Goal: Transaction & Acquisition: Purchase product/service

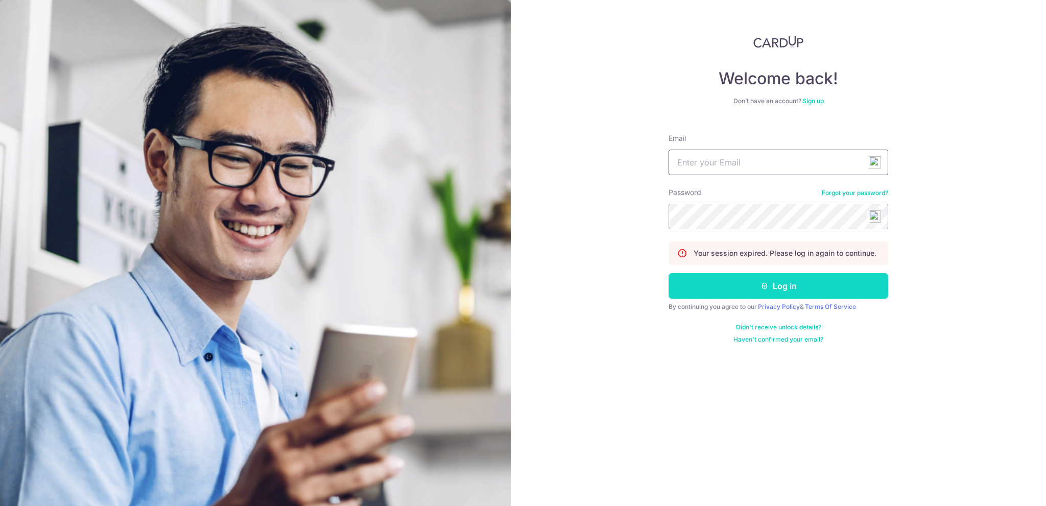
type input "dude_peter@yahoo.com"
click at [692, 281] on button "Log in" at bounding box center [778, 286] width 220 height 26
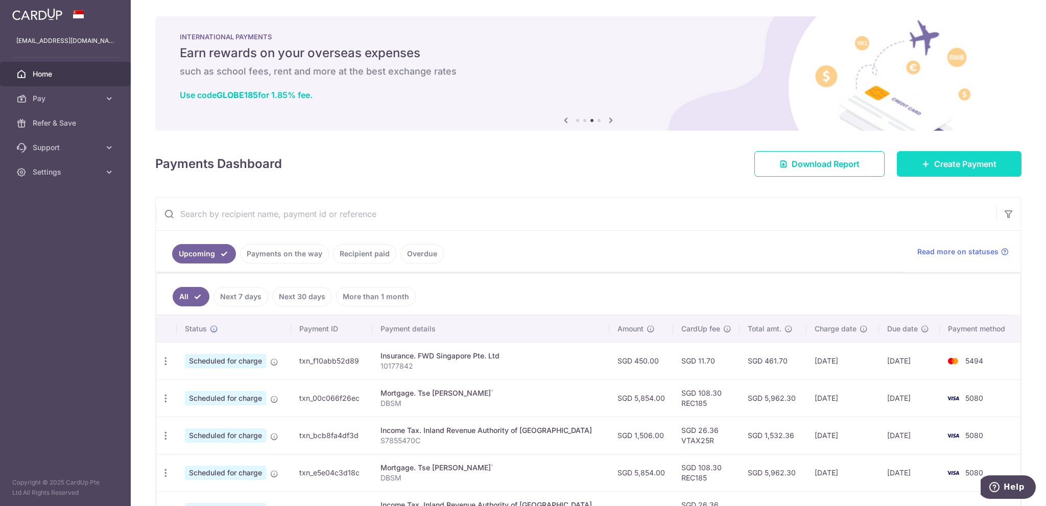
click at [923, 172] on link "Create Payment" at bounding box center [959, 164] width 125 height 26
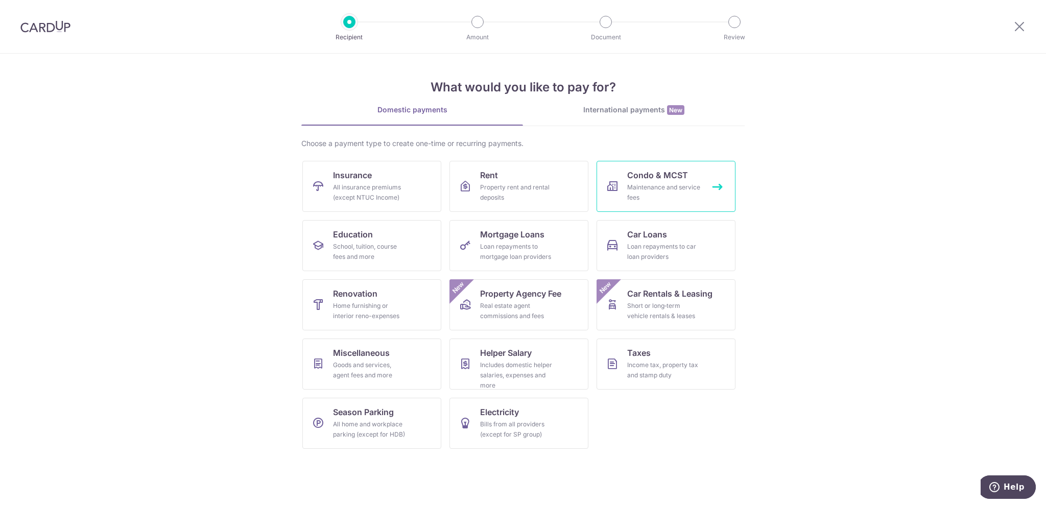
click at [669, 169] on span "Condo & MCST" at bounding box center [657, 175] width 61 height 12
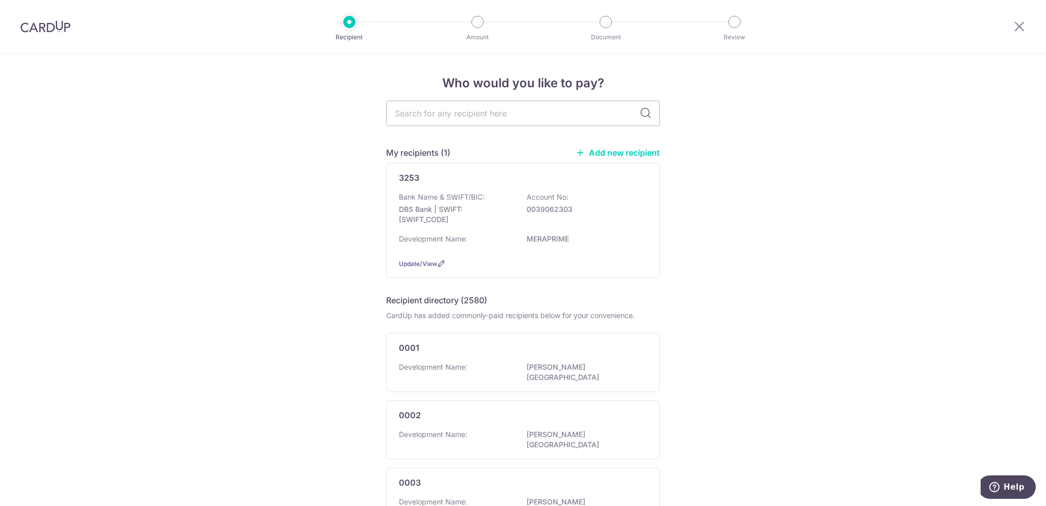
click at [605, 230] on div "Bank Name & SWIFT/BIC: DBS Bank | SWIFT: DBSSSGSGXXX Account No: 0039062303 Dev…" at bounding box center [523, 221] width 248 height 58
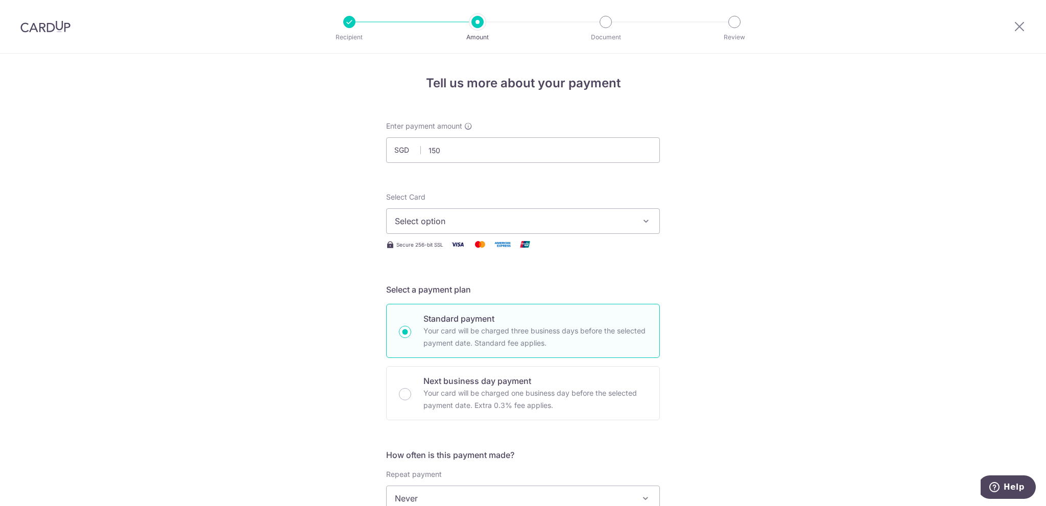
type input "150.00"
click at [721, 156] on div "Tell us more about your payment Enter payment amount SGD 150.00 150.00 Select C…" at bounding box center [523, 516] width 1046 height 924
click at [630, 220] on span "Select option" at bounding box center [514, 221] width 238 height 12
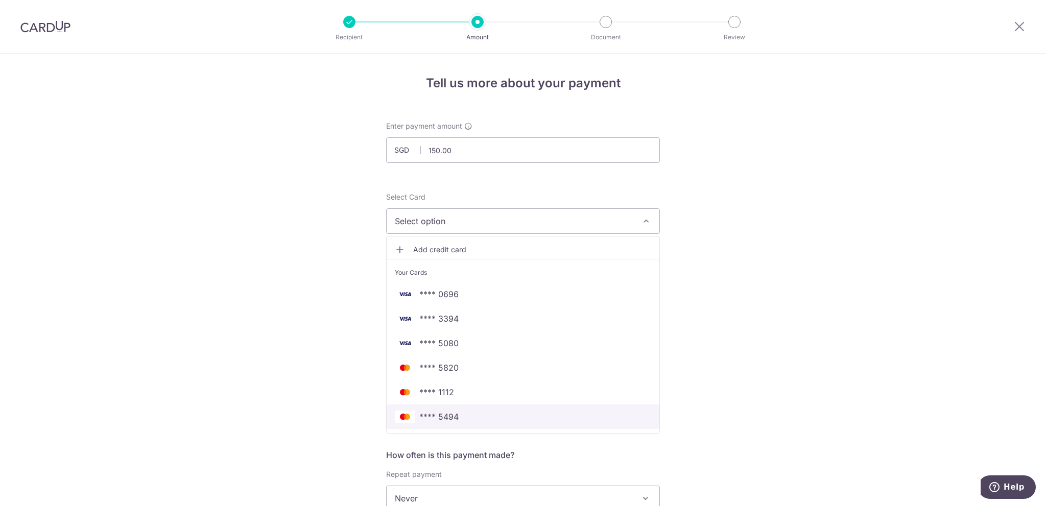
click at [549, 418] on span "**** 5494" at bounding box center [523, 417] width 256 height 12
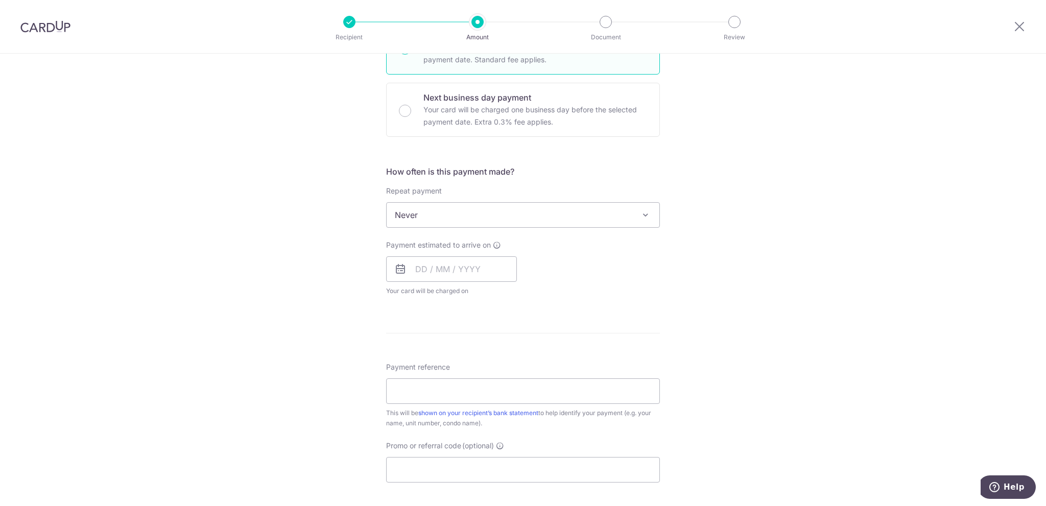
scroll to position [409, 0]
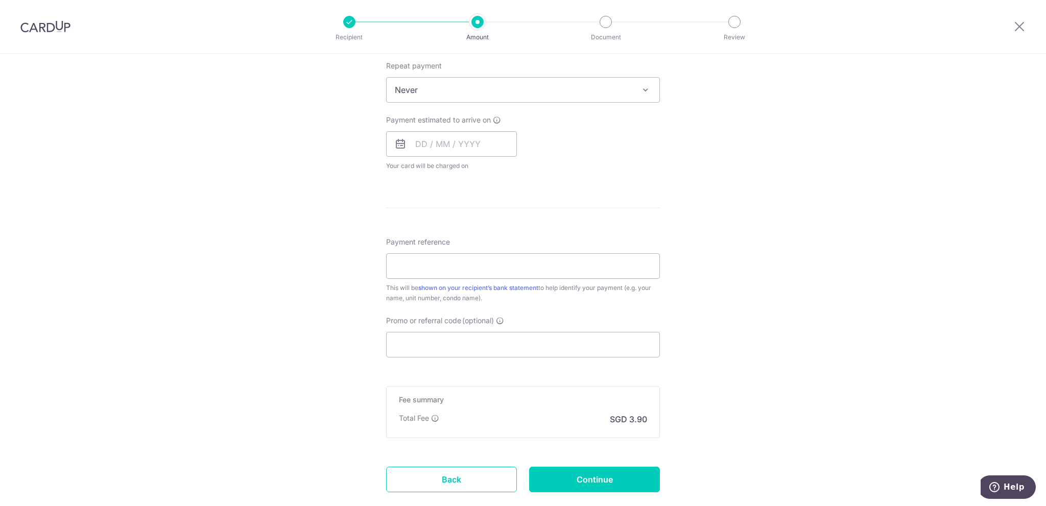
click at [831, 216] on div "Tell us more about your payment Enter payment amount SGD 150.00 150.00 Select C…" at bounding box center [523, 107] width 1046 height 924
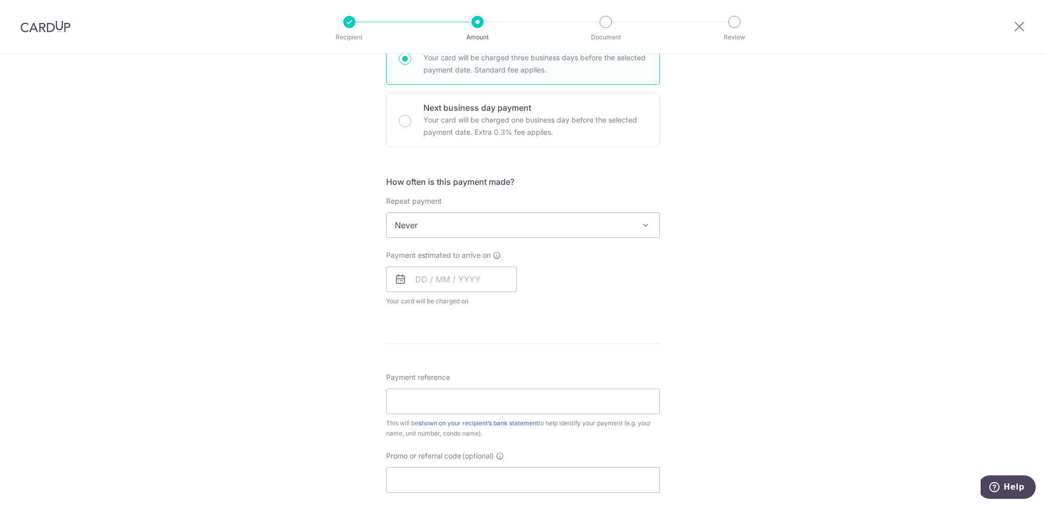
scroll to position [357, 0]
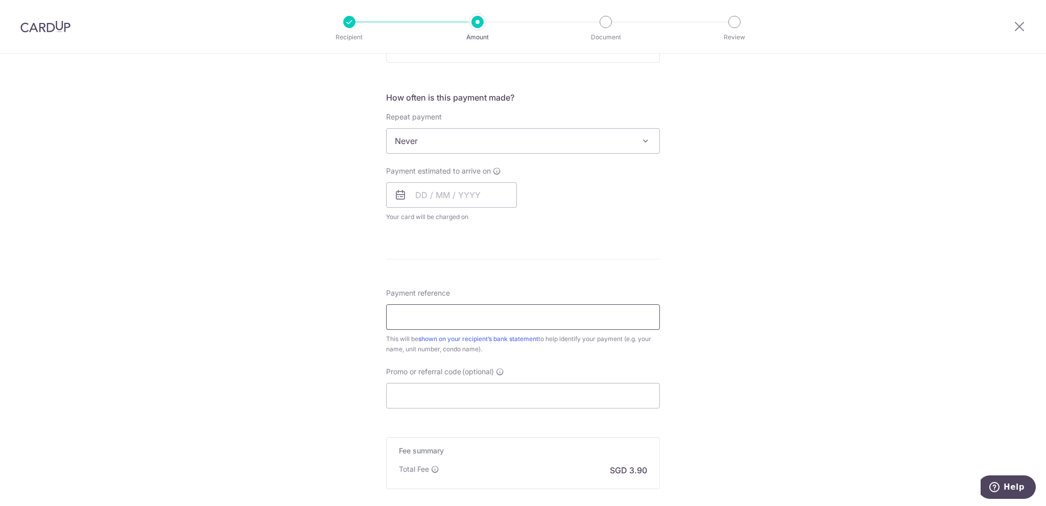
drag, startPoint x: 510, startPoint y: 309, endPoint x: 503, endPoint y: 304, distance: 8.8
click at [510, 309] on input "Payment reference" at bounding box center [523, 317] width 274 height 26
click at [488, 400] on input "Promo or referral code (optional)" at bounding box center [523, 396] width 274 height 26
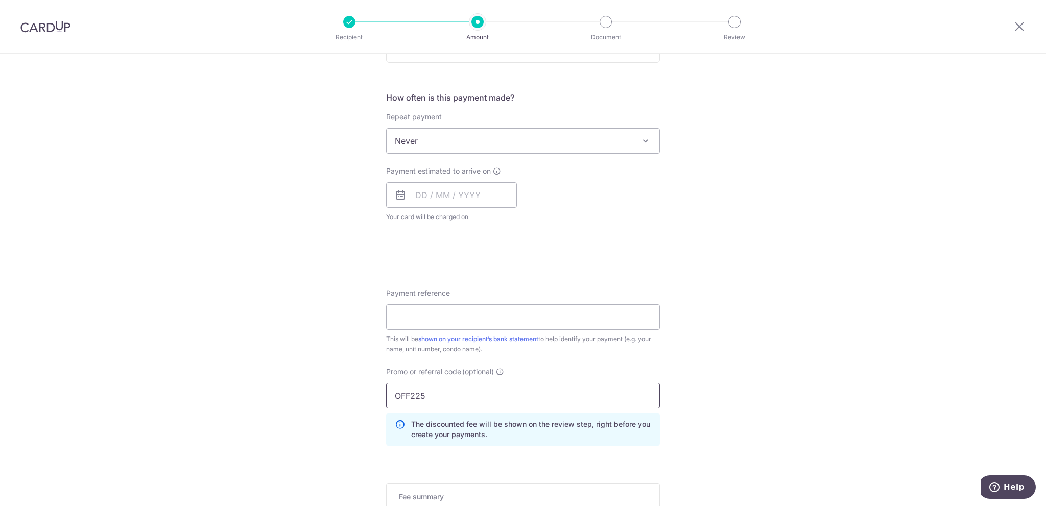
type input "OFF225"
click at [799, 302] on div "Tell us more about your payment Enter payment amount SGD 150.00 150.00 Select C…" at bounding box center [523, 181] width 1046 height 970
click at [440, 316] on input "Payment reference" at bounding box center [523, 317] width 274 height 26
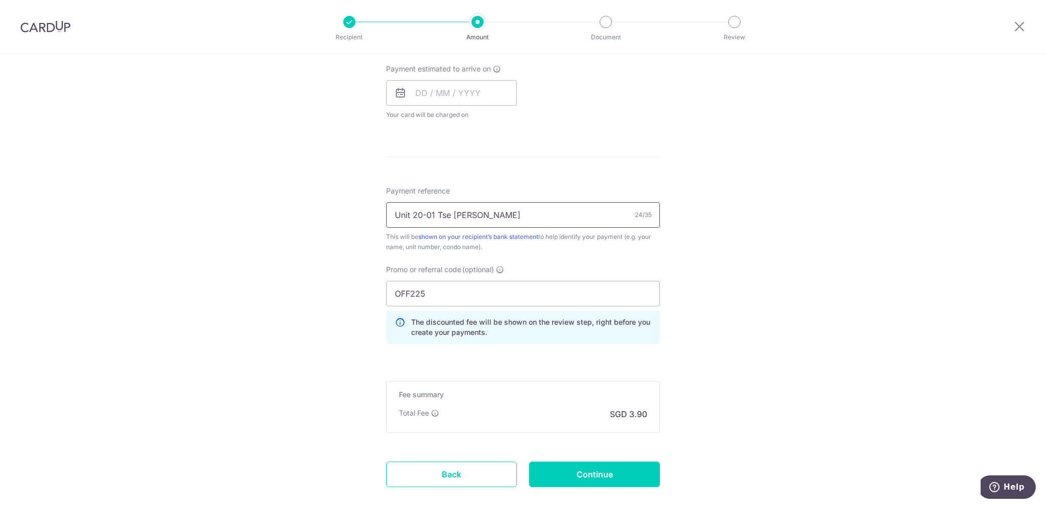
scroll to position [516, 0]
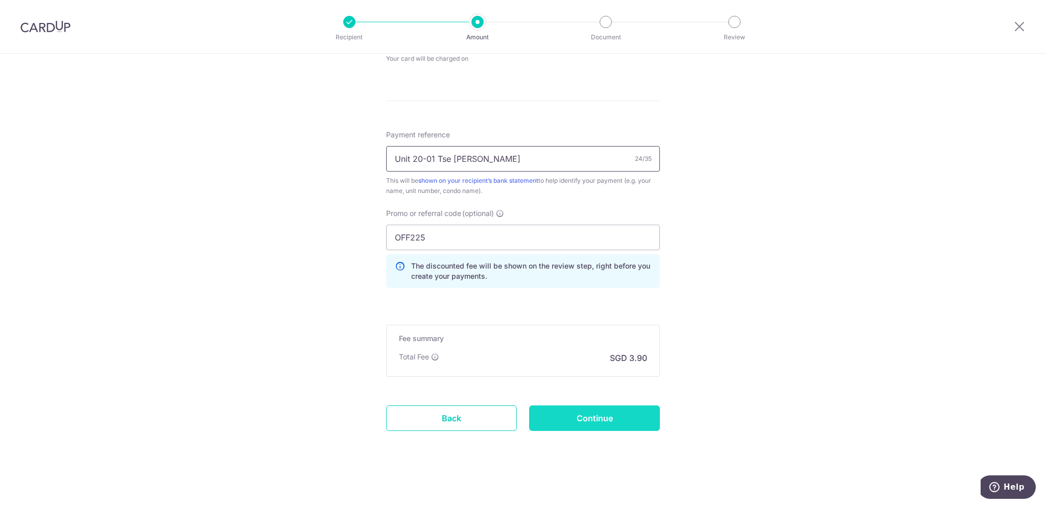
type input "Unit 20-01 Tse [PERSON_NAME]"
click at [601, 413] on input "Continue" at bounding box center [594, 418] width 131 height 26
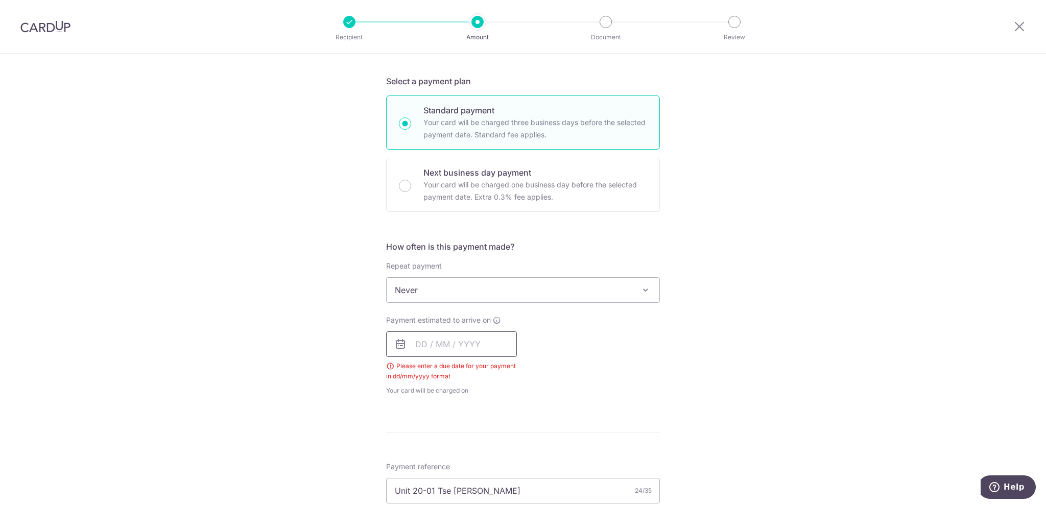
click at [454, 345] on input "text" at bounding box center [451, 344] width 131 height 26
drag, startPoint x: 445, startPoint y: 456, endPoint x: 729, endPoint y: 361, distance: 299.9
click at [445, 456] on link "14" at bounding box center [448, 457] width 16 height 16
type input "[DATE]"
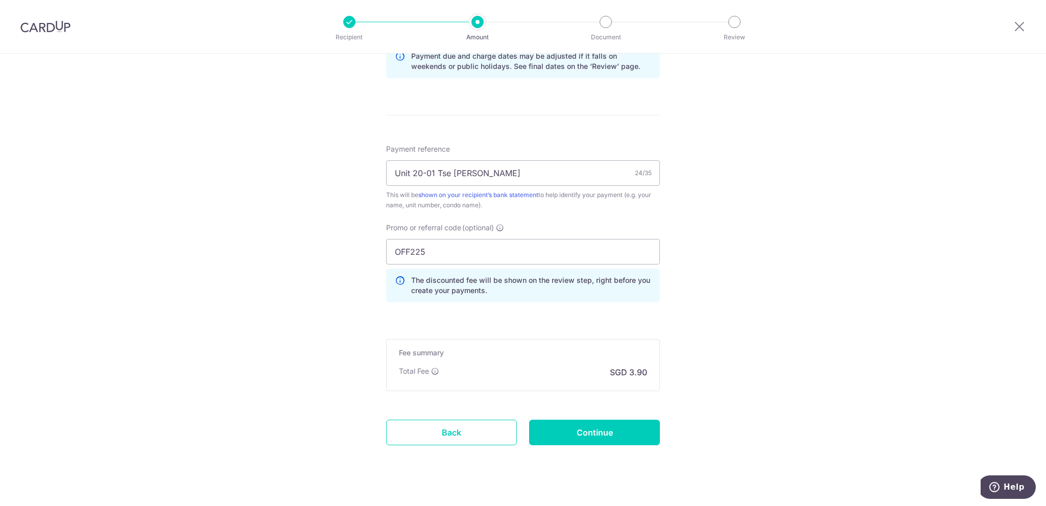
scroll to position [558, 0]
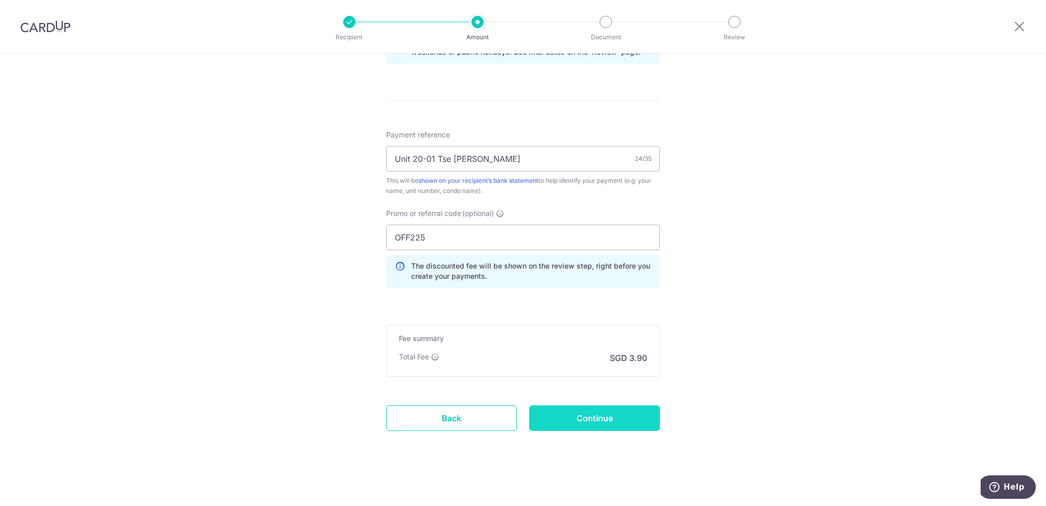
click at [619, 418] on input "Continue" at bounding box center [594, 418] width 131 height 26
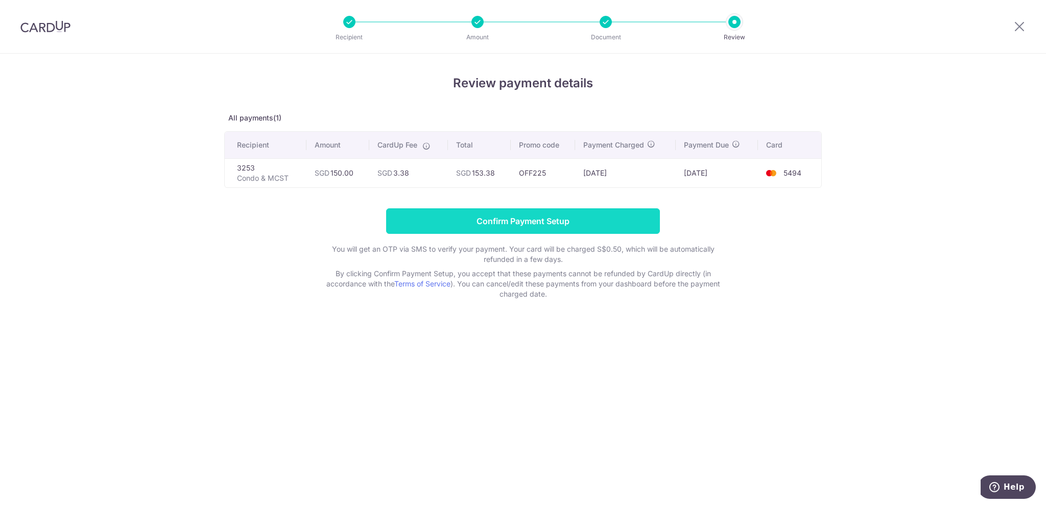
click at [580, 224] on input "Confirm Payment Setup" at bounding box center [523, 221] width 274 height 26
